Goal: Task Accomplishment & Management: Manage account settings

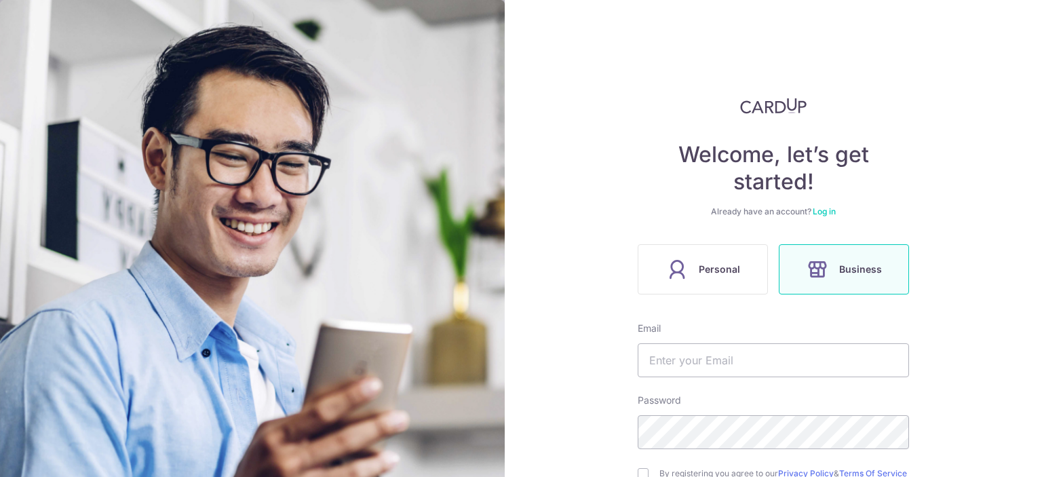
scroll to position [159, 0]
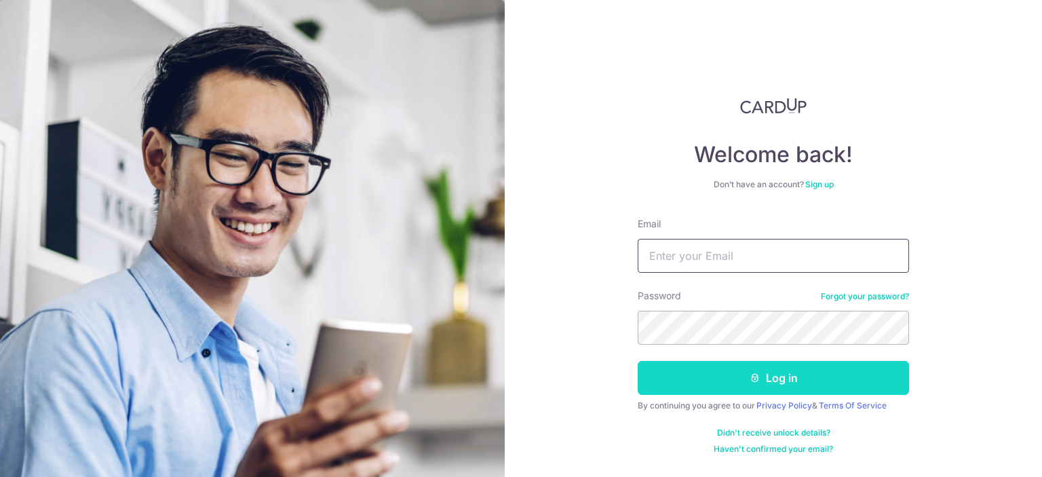
type input "[EMAIL_ADDRESS][PERSON_NAME][DOMAIN_NAME]"
click at [759, 378] on icon "submit" at bounding box center [754, 377] width 11 height 11
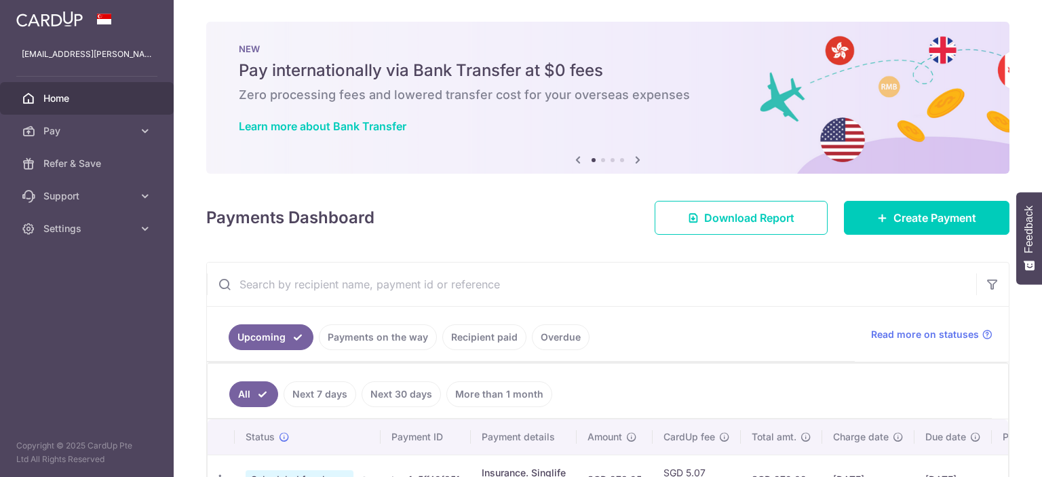
scroll to position [98, 0]
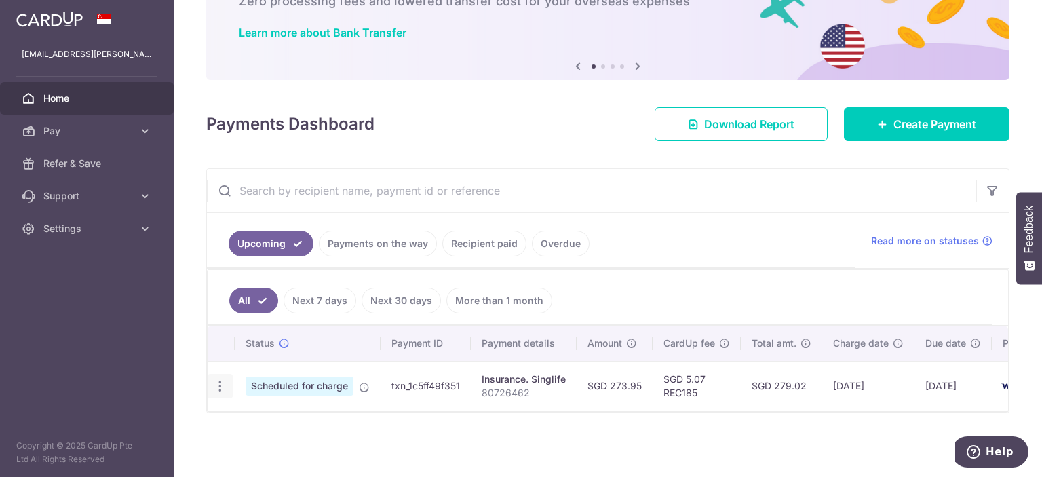
click at [219, 379] on icon "button" at bounding box center [220, 386] width 14 height 14
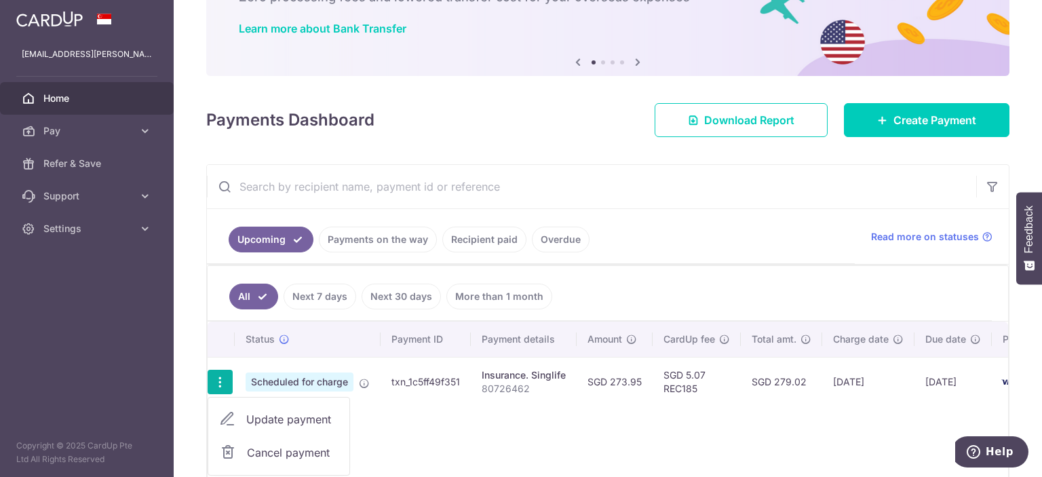
click at [267, 449] on span "Cancel payment" at bounding box center [292, 452] width 91 height 16
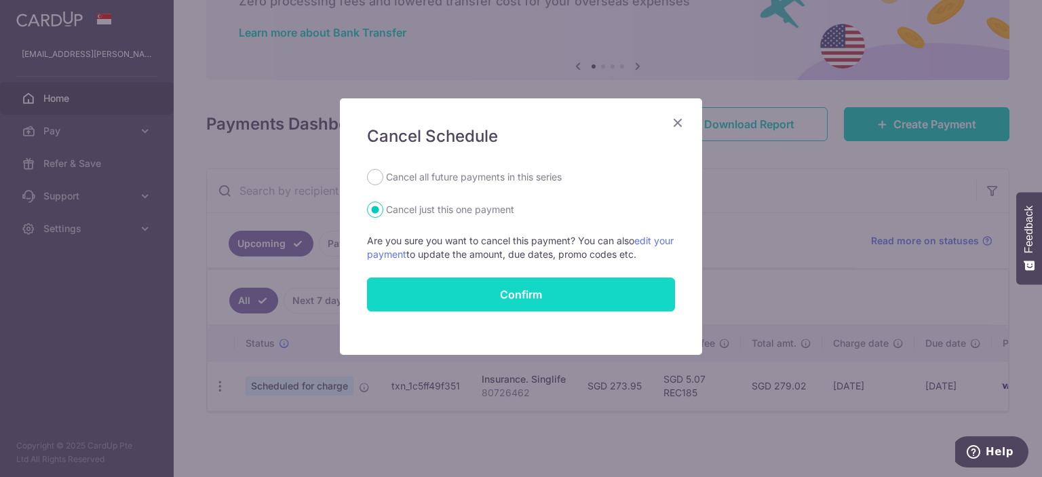
click at [503, 296] on button "Confirm" at bounding box center [521, 294] width 308 height 34
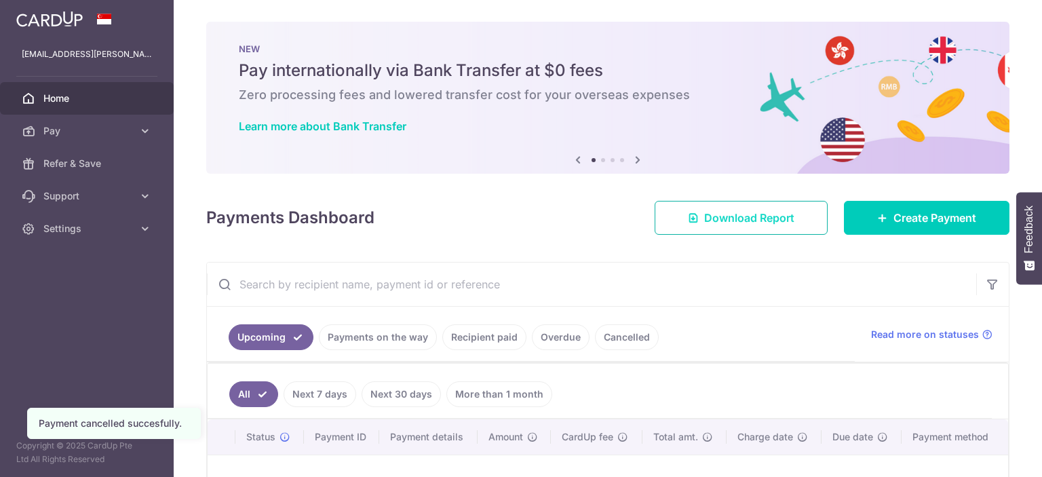
scroll to position [136, 0]
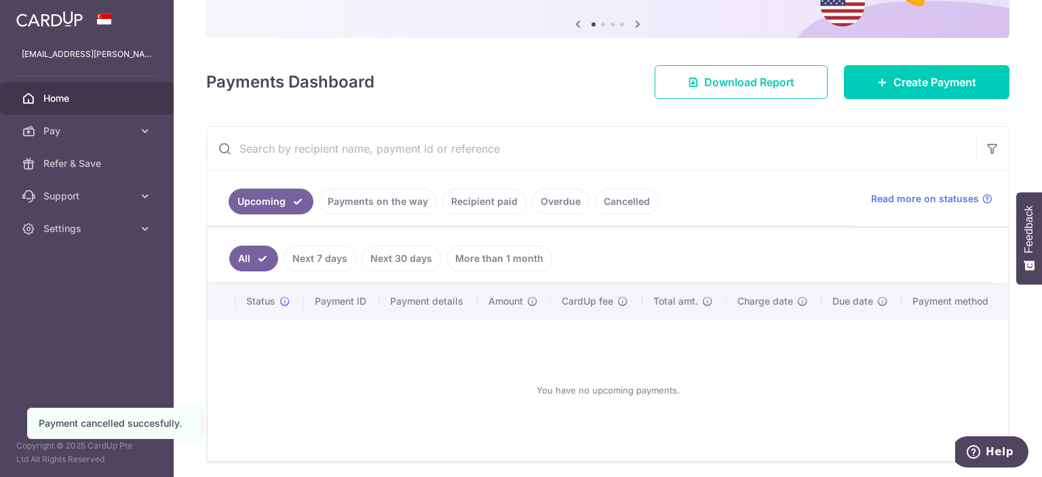
click at [311, 255] on link "Next 7 days" at bounding box center [319, 258] width 73 height 26
click at [397, 258] on link "Next 30 days" at bounding box center [400, 258] width 79 height 26
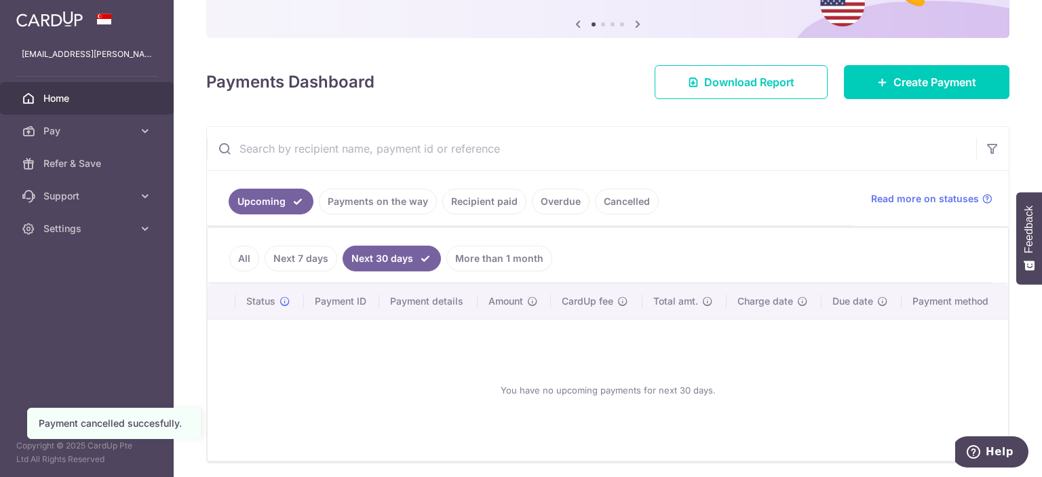
click at [476, 258] on link "More than 1 month" at bounding box center [499, 258] width 106 height 26
